Goal: Information Seeking & Learning: Learn about a topic

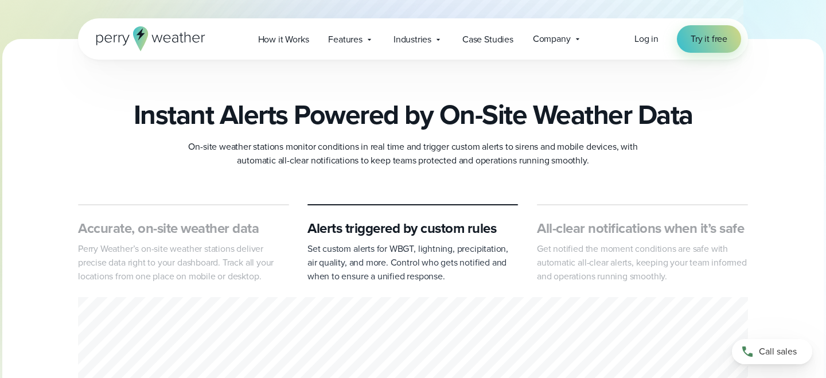
scroll to position [113, 0]
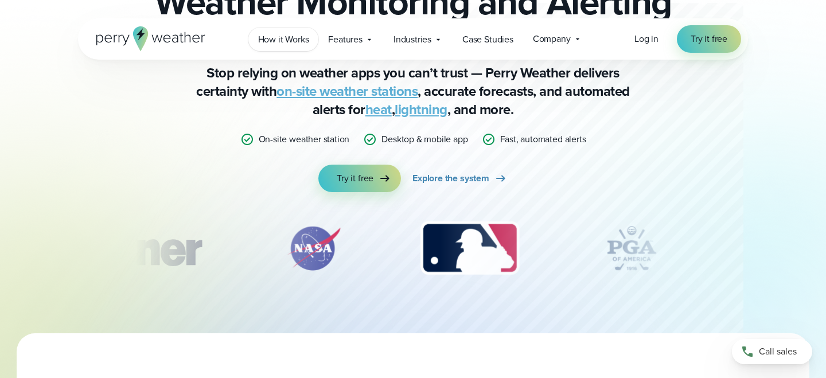
click at [295, 40] on span "How it Works" at bounding box center [283, 40] width 51 height 14
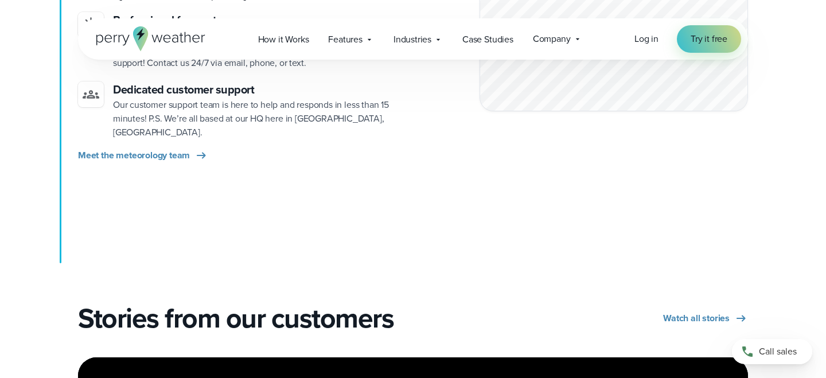
scroll to position [1808, 0]
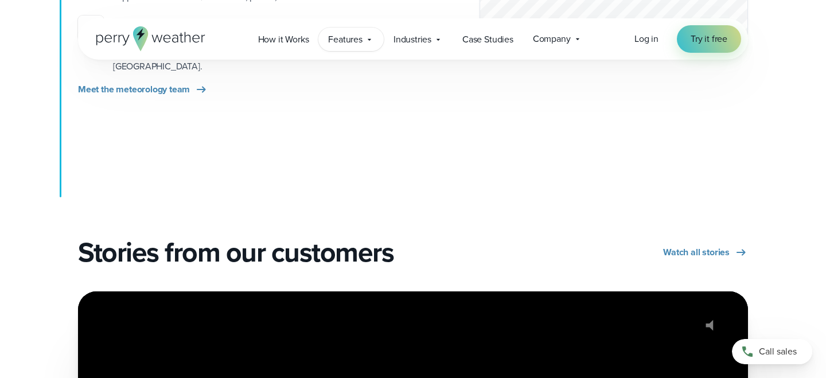
click at [360, 41] on span "Features" at bounding box center [345, 40] width 34 height 14
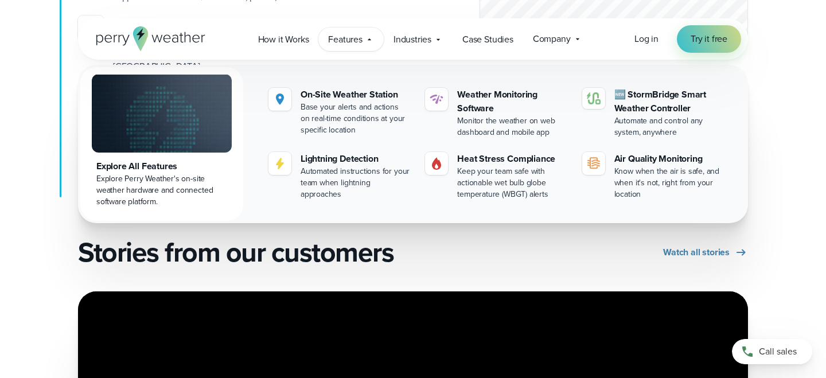
click at [361, 42] on span "Features" at bounding box center [345, 40] width 34 height 14
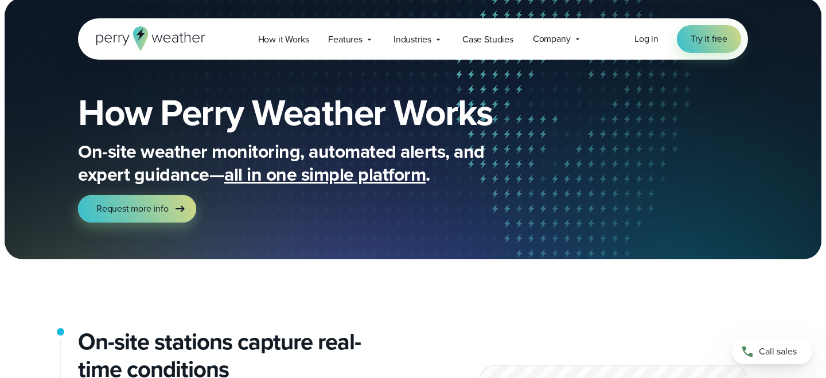
scroll to position [0, 0]
